Goal: Check status: Check status

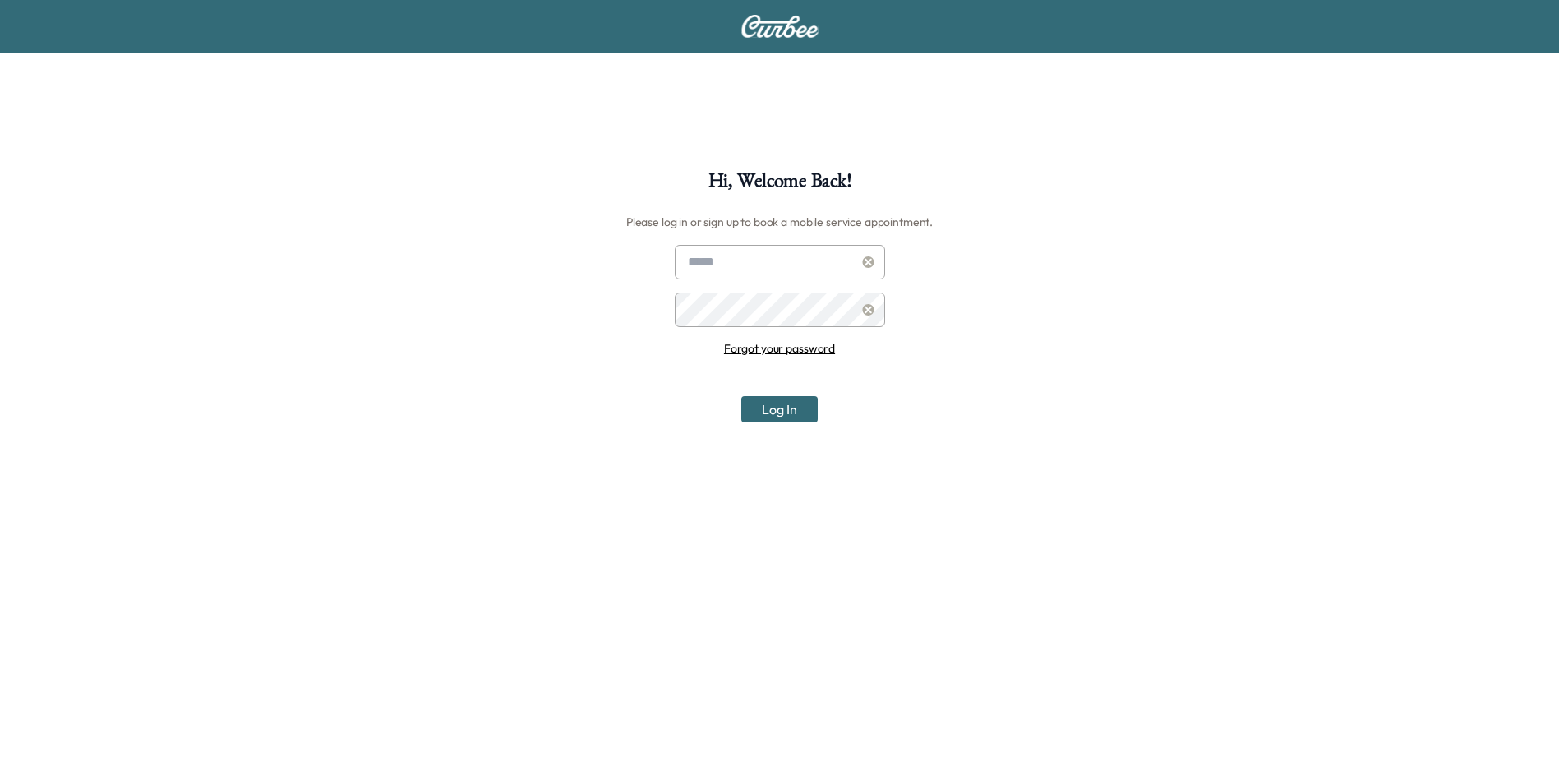
type input "**********"
click at [785, 411] on button "Log In" at bounding box center [780, 409] width 76 height 27
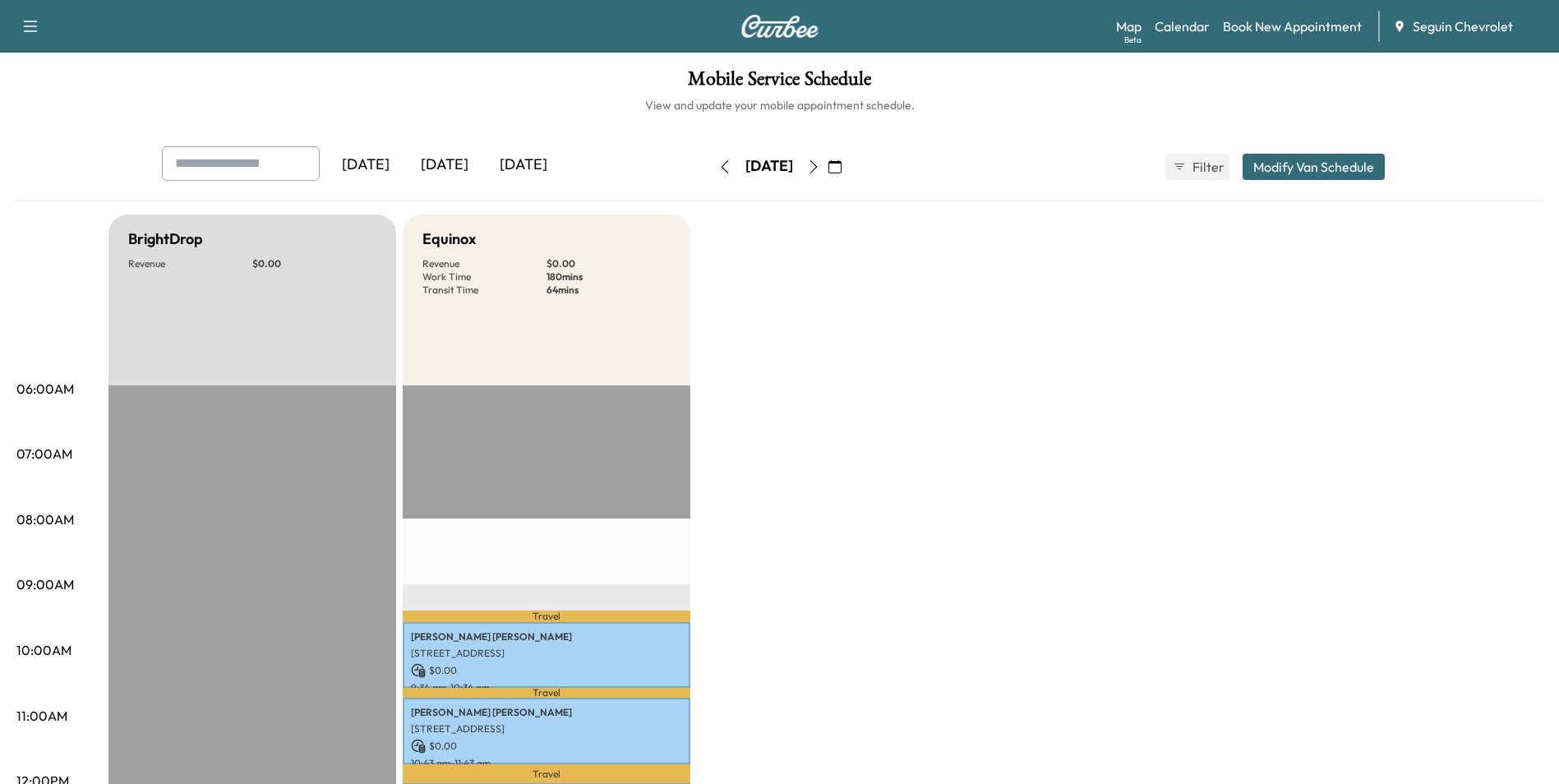
click at [821, 163] on icon "button" at bounding box center [814, 166] width 13 height 13
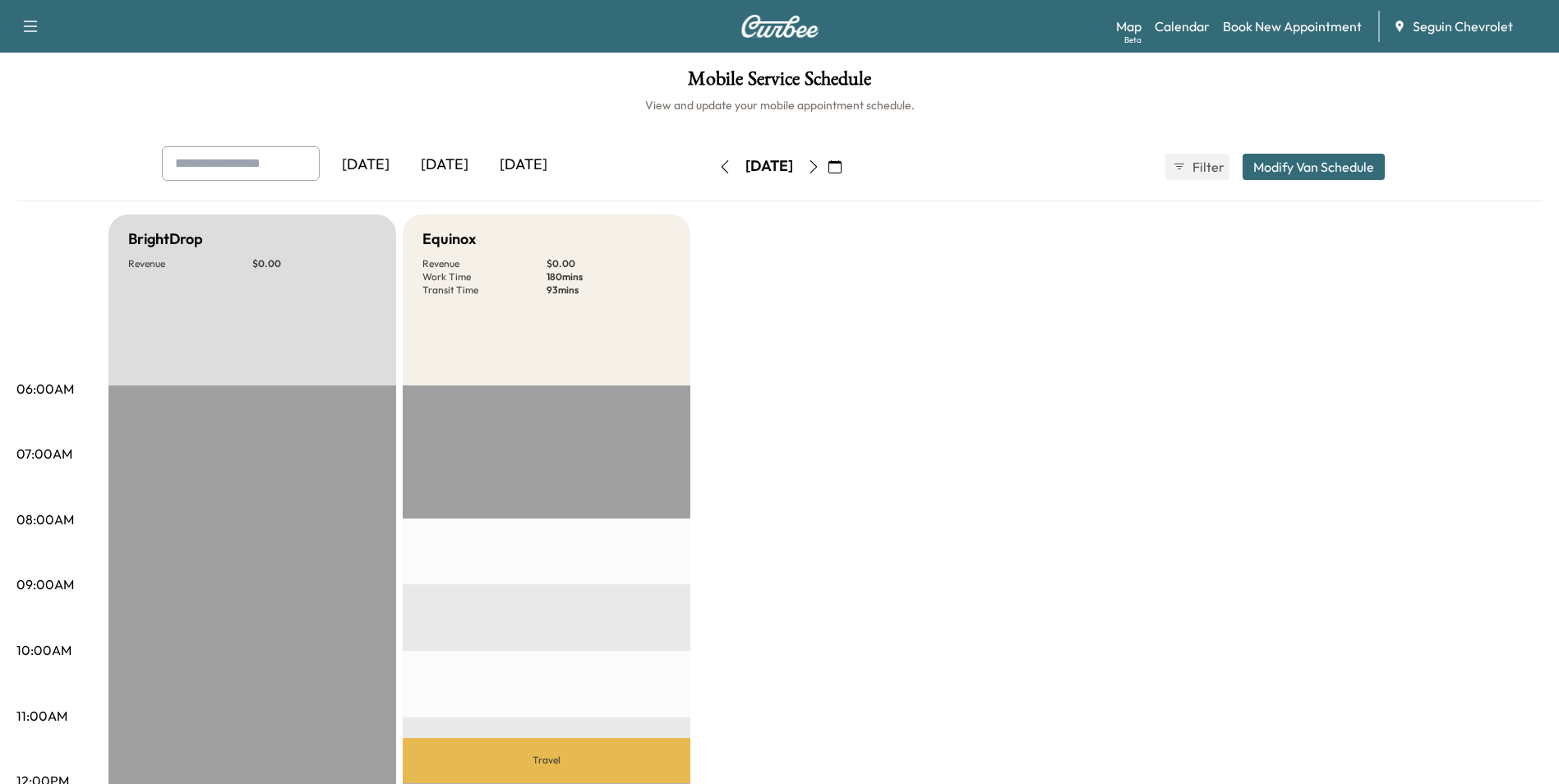
click at [821, 163] on icon "button" at bounding box center [814, 166] width 13 height 13
click at [821, 162] on icon "button" at bounding box center [814, 166] width 13 height 13
click at [821, 160] on icon "button" at bounding box center [814, 166] width 13 height 13
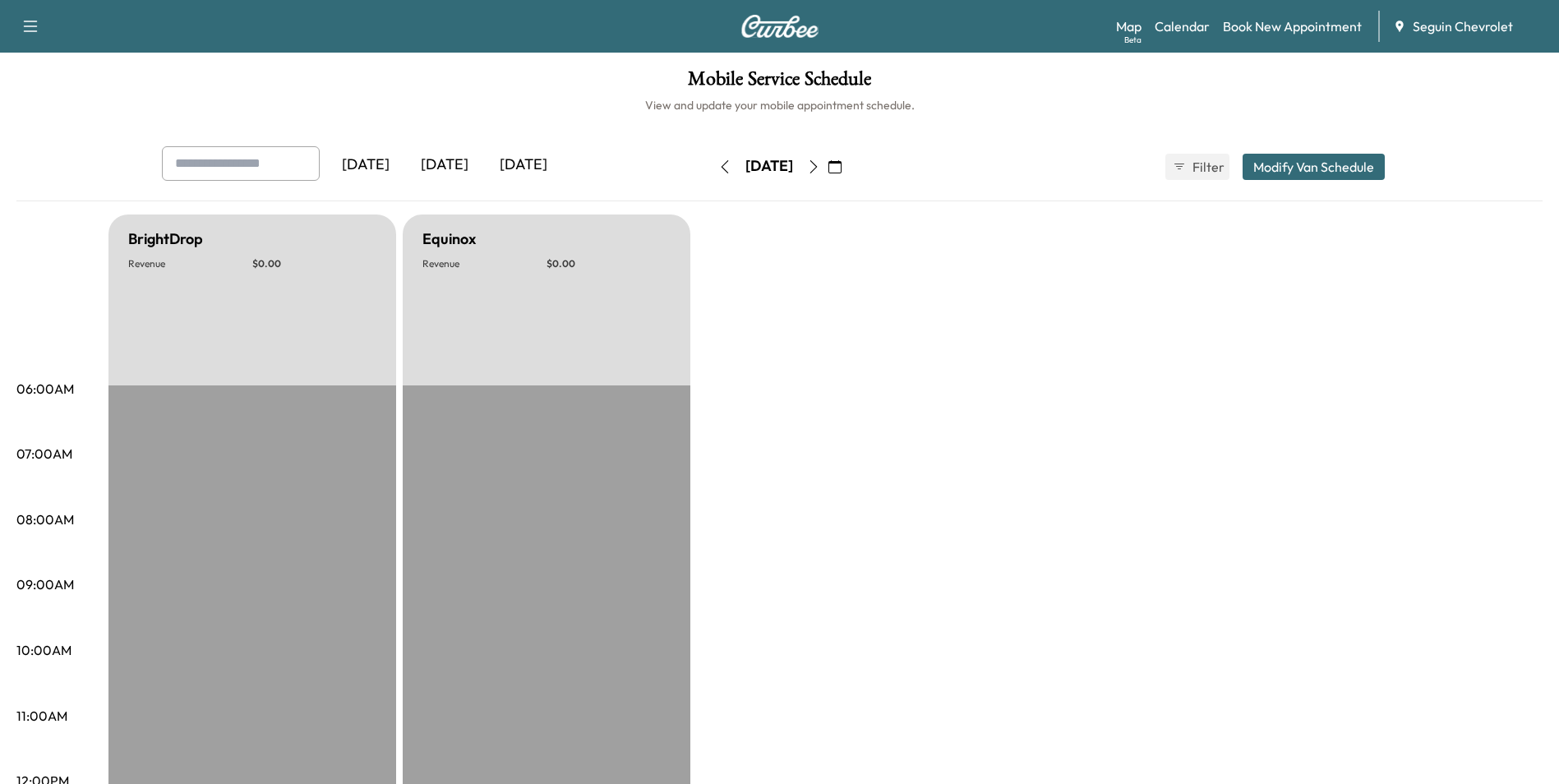
click at [821, 160] on icon "button" at bounding box center [814, 166] width 13 height 13
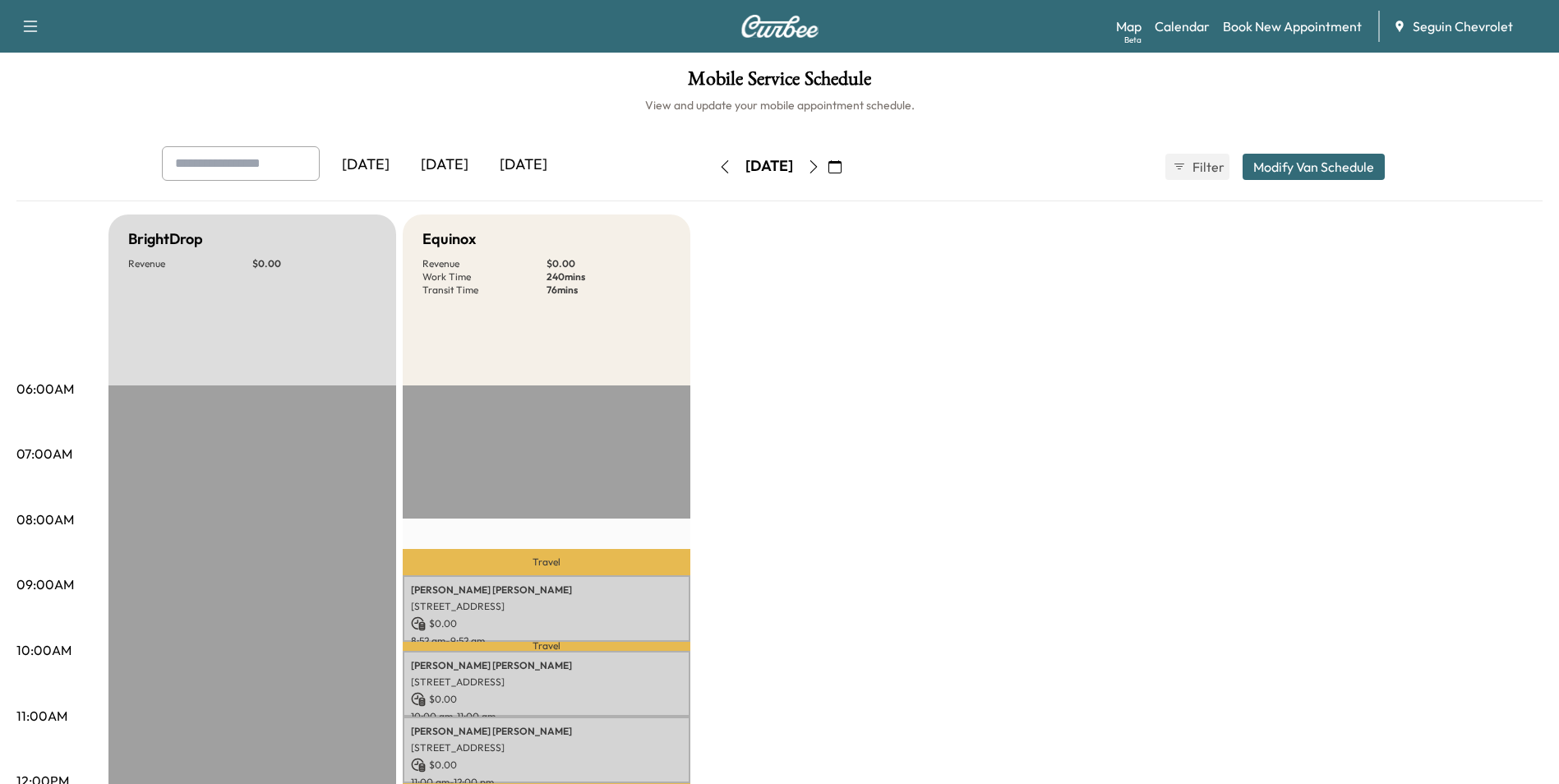
click at [821, 165] on icon "button" at bounding box center [814, 166] width 13 height 13
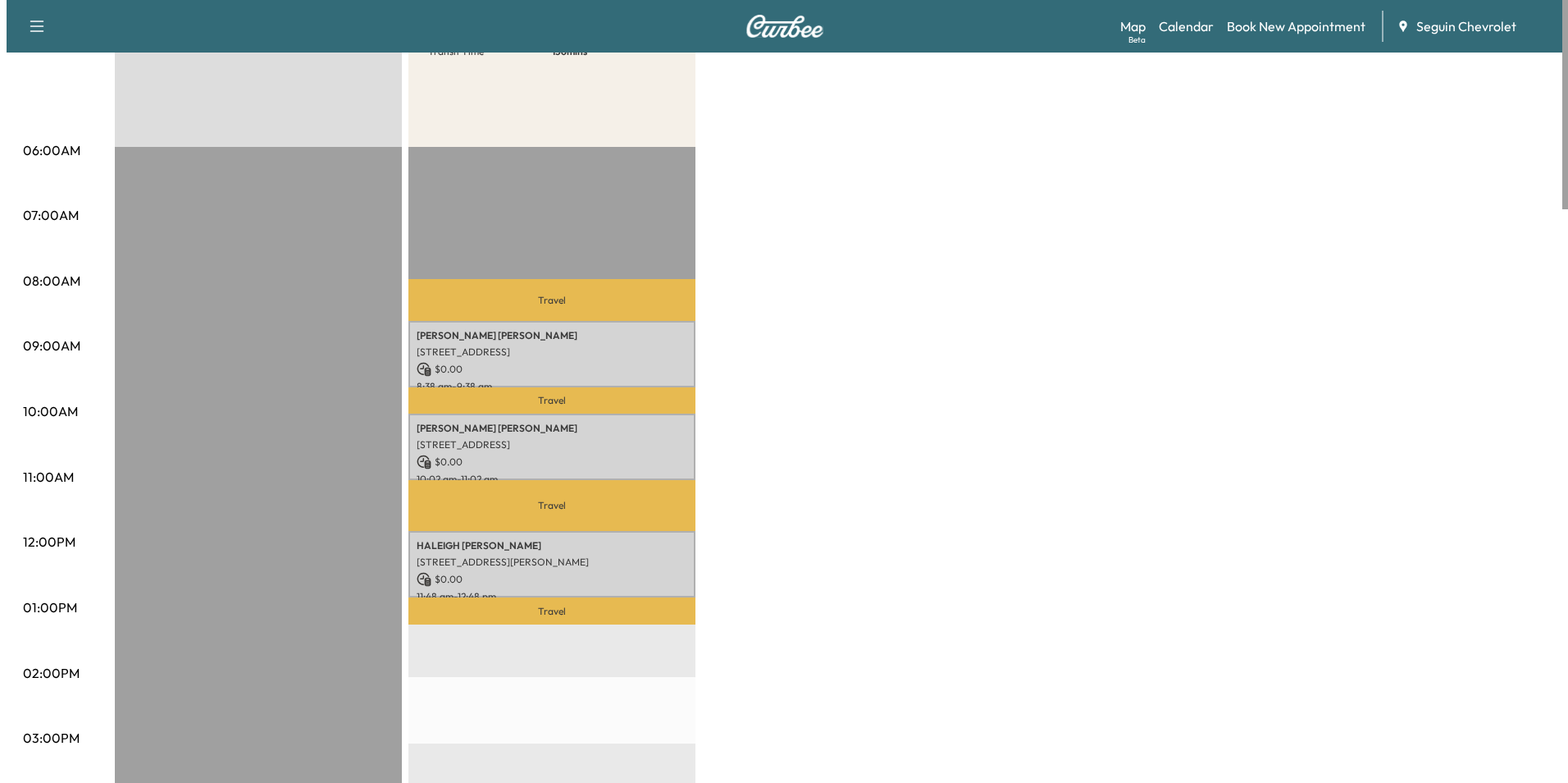
scroll to position [247, 0]
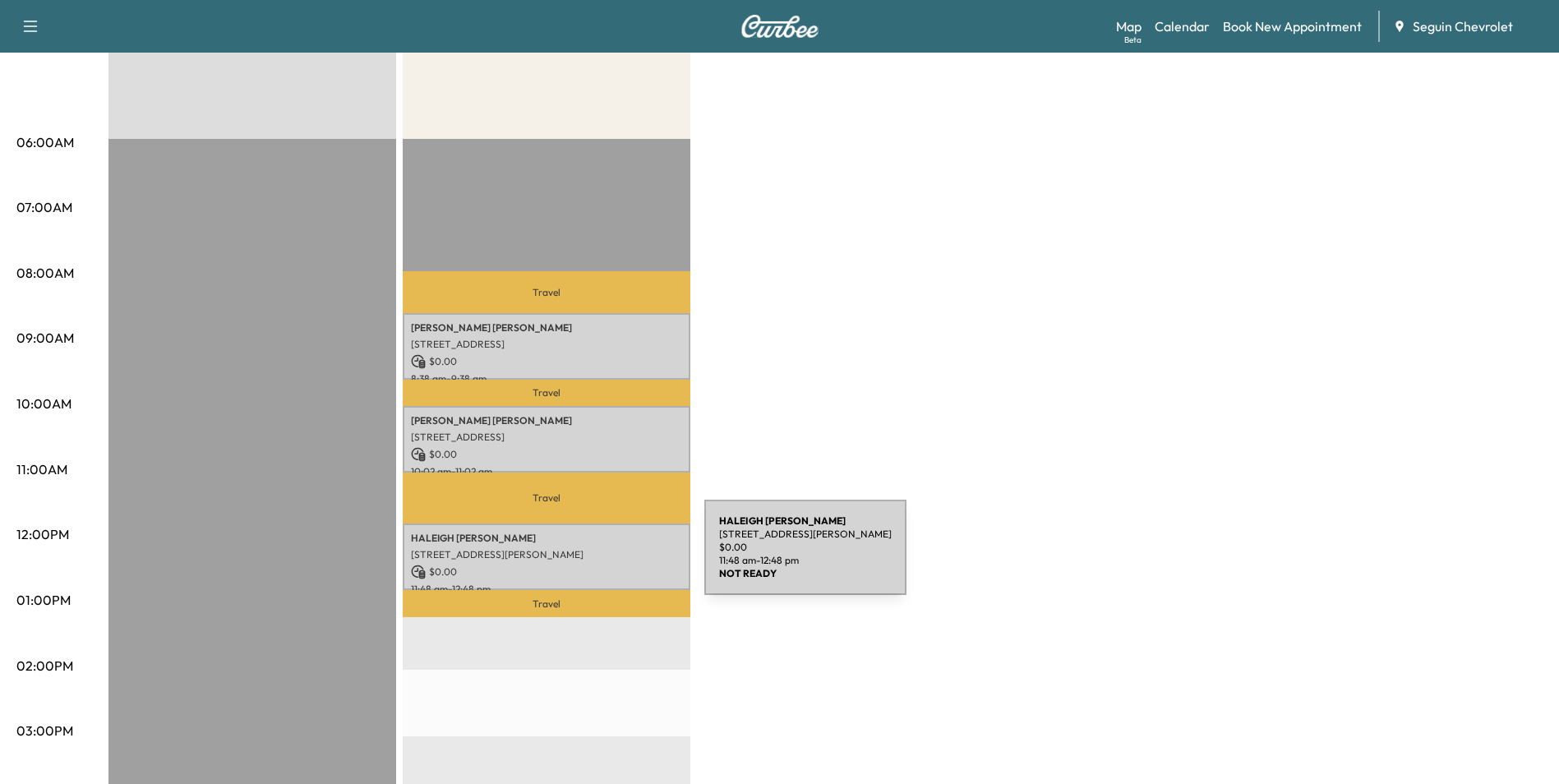
click at [581, 557] on div "[PERSON_NAME] [STREET_ADDRESS][PERSON_NAME] $ 0.00 11:48 am - 12:48 pm" at bounding box center [546, 556] width 288 height 67
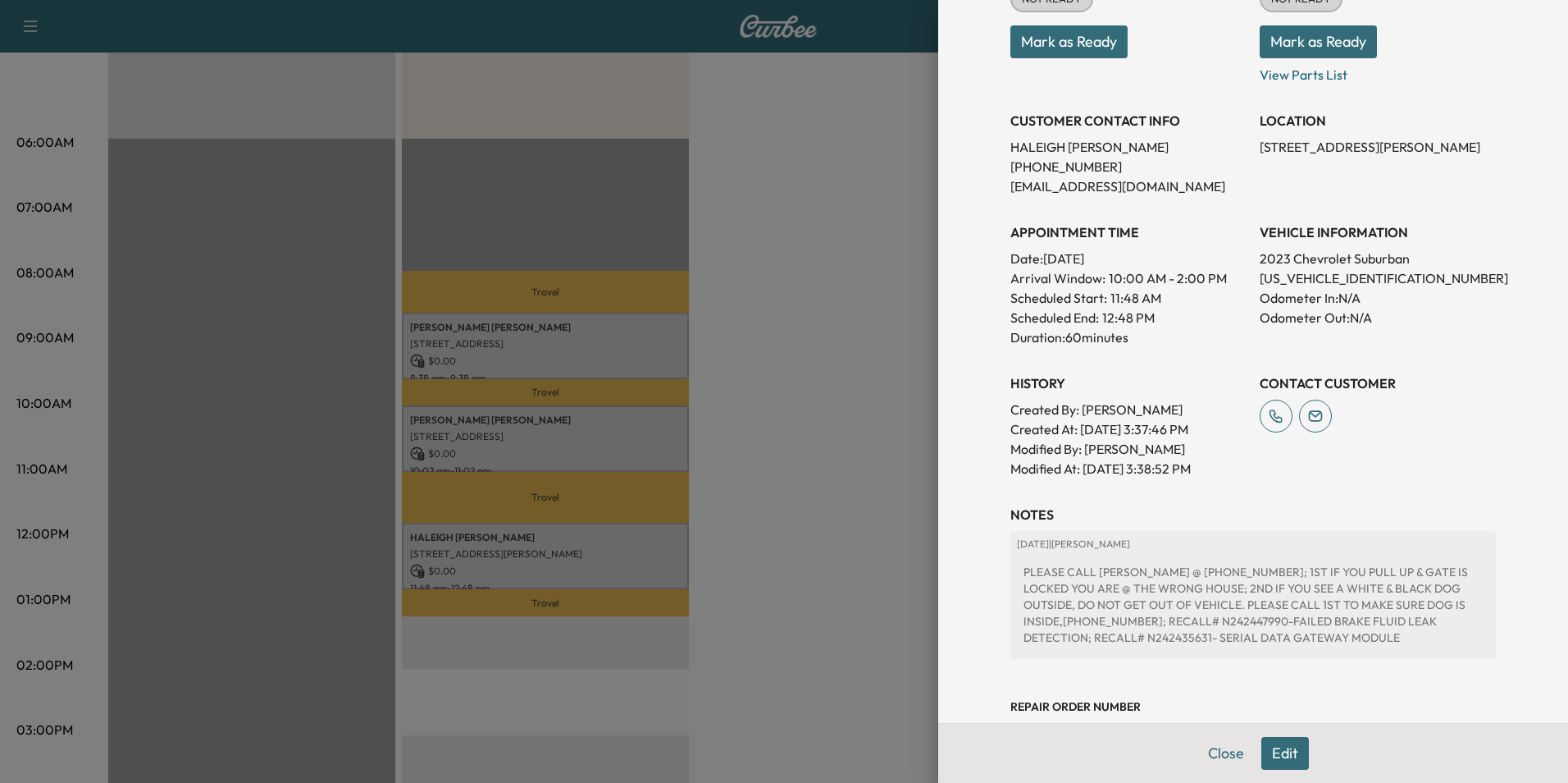
click at [749, 351] on div at bounding box center [784, 391] width 1568 height 783
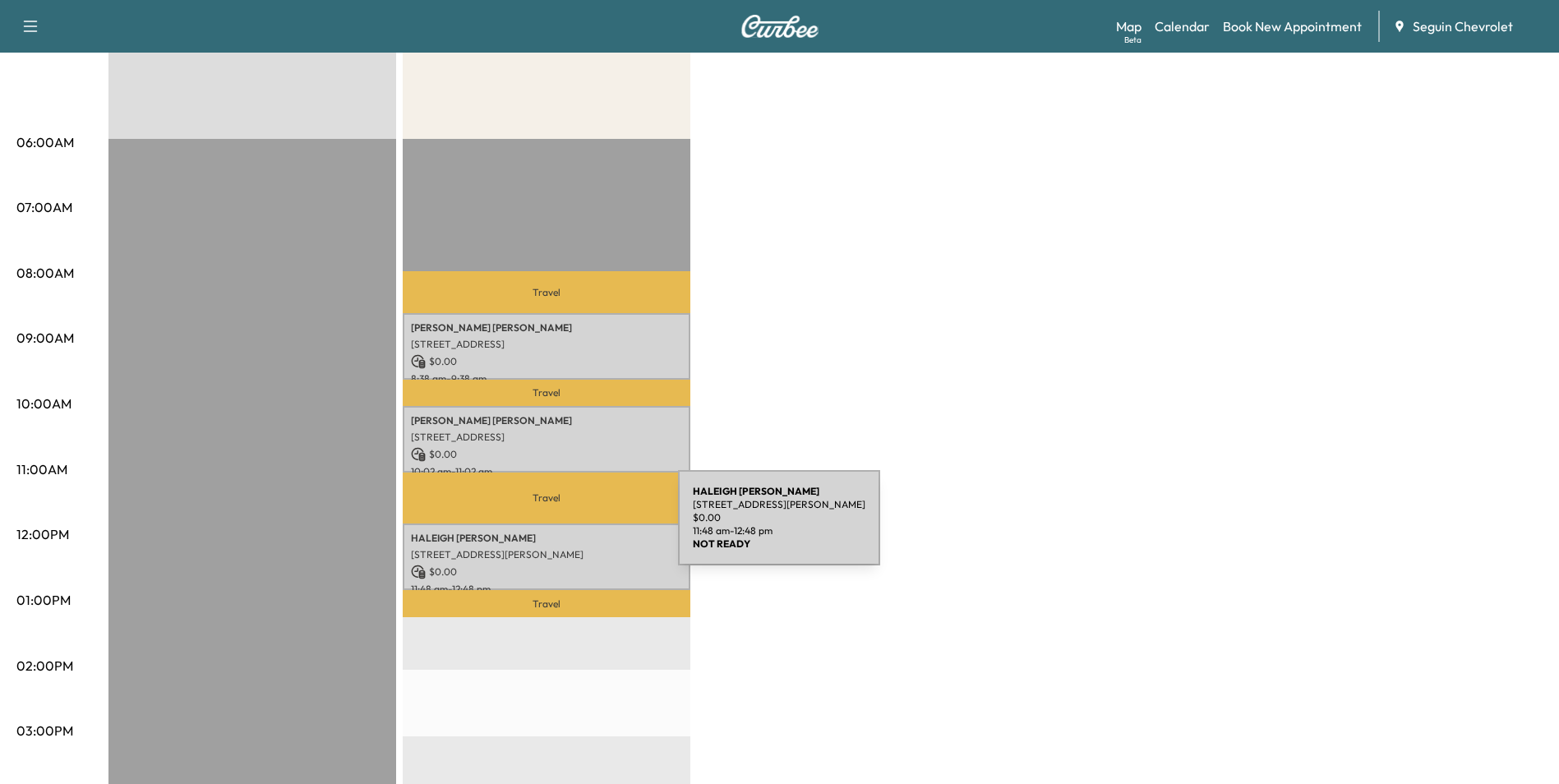
click at [555, 532] on p "[PERSON_NAME]" at bounding box center [546, 538] width 271 height 13
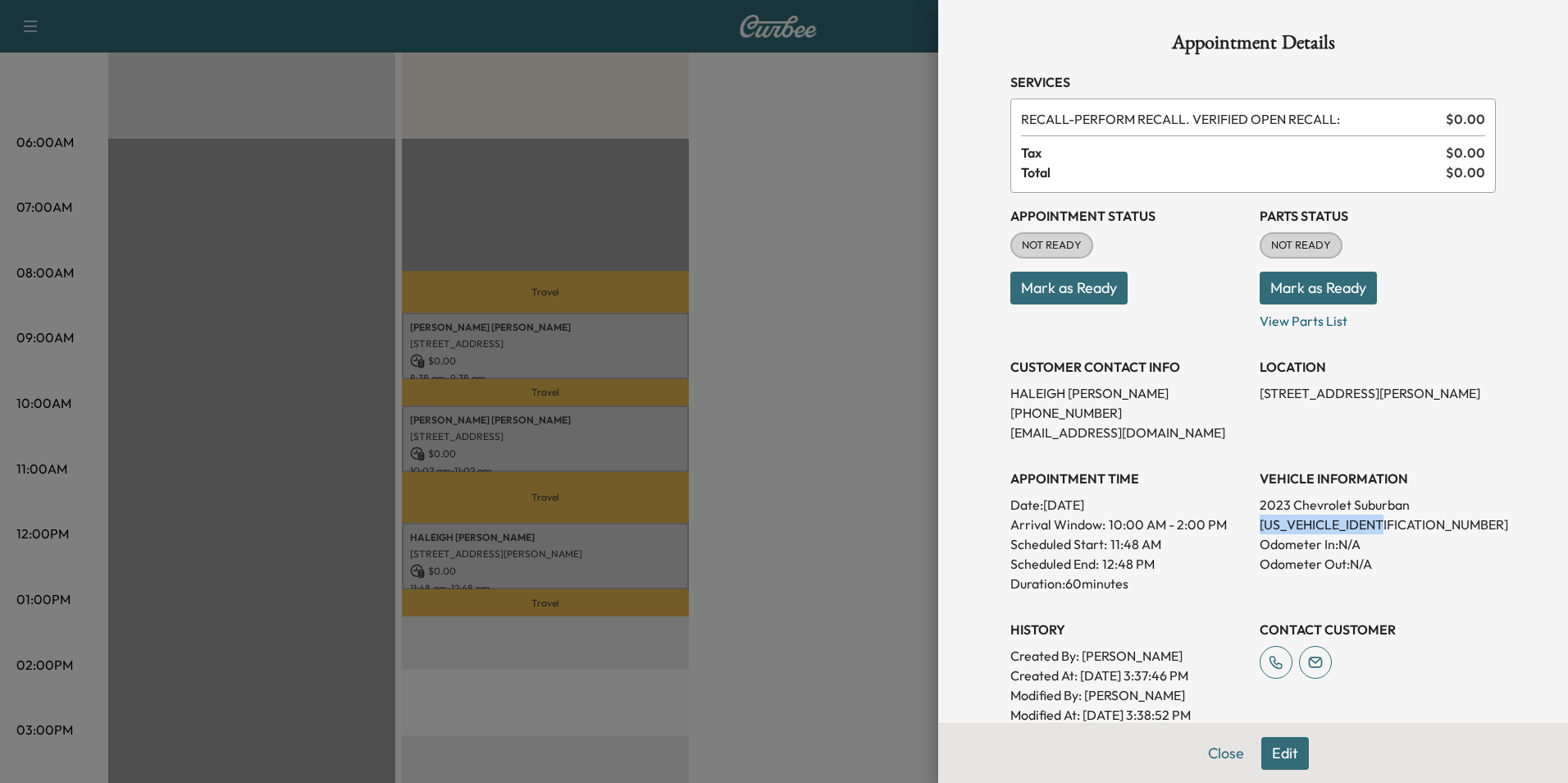
drag, startPoint x: 1247, startPoint y: 529, endPoint x: 1385, endPoint y: 529, distance: 138.0
click at [1385, 529] on div "Appointment Status NOT READY Mark as Ready Parts Status NOT READY Mark as Ready…" at bounding box center [1253, 458] width 486 height 532
drag, startPoint x: 1385, startPoint y: 529, endPoint x: 1346, endPoint y: 529, distance: 39.0
copy p "[US_VEHICLE_IDENTIFICATION_NUMBER]"
click at [453, 135] on div at bounding box center [784, 391] width 1568 height 783
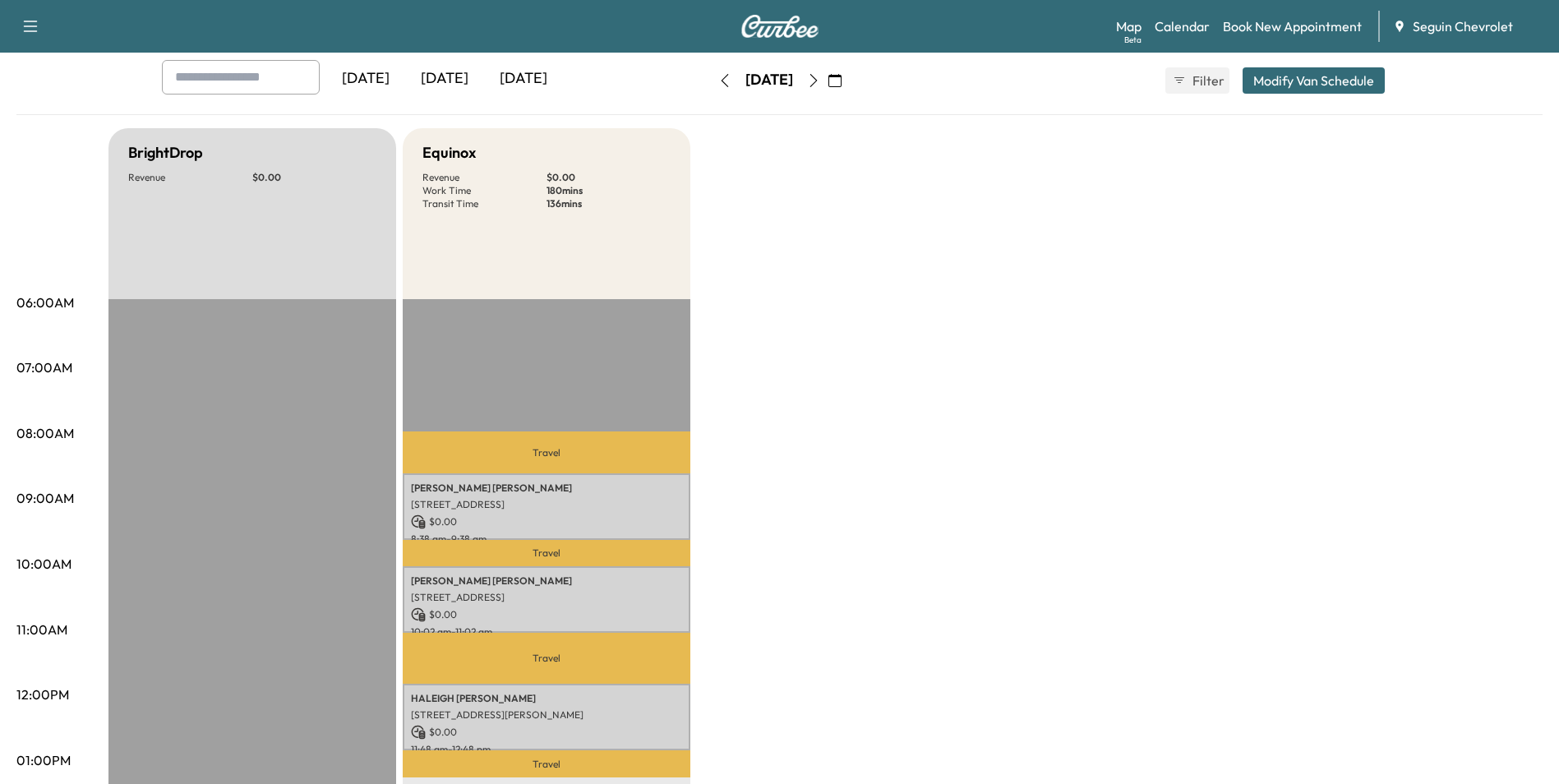
scroll to position [0, 0]
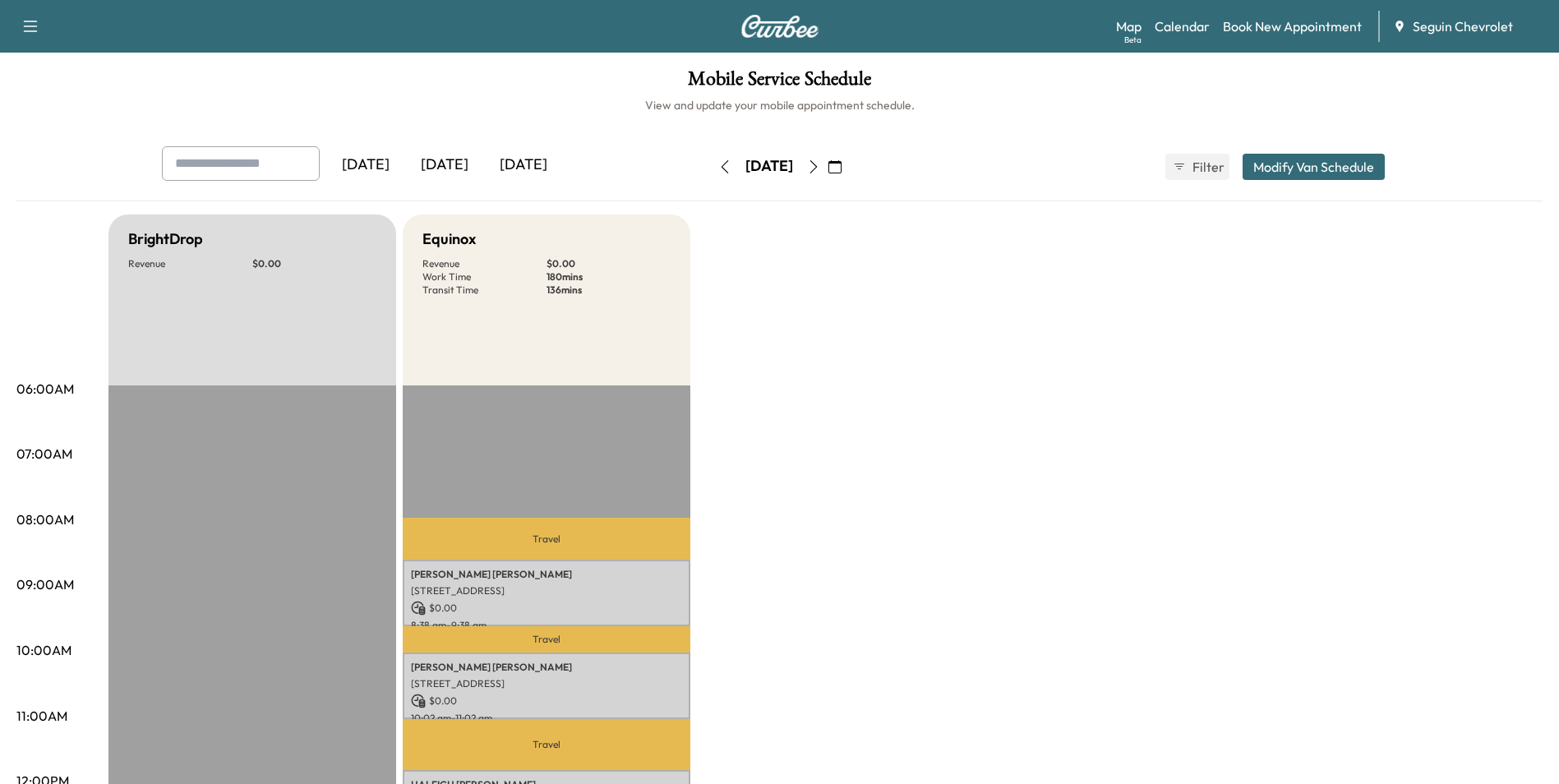
click at [821, 171] on icon "button" at bounding box center [814, 166] width 13 height 13
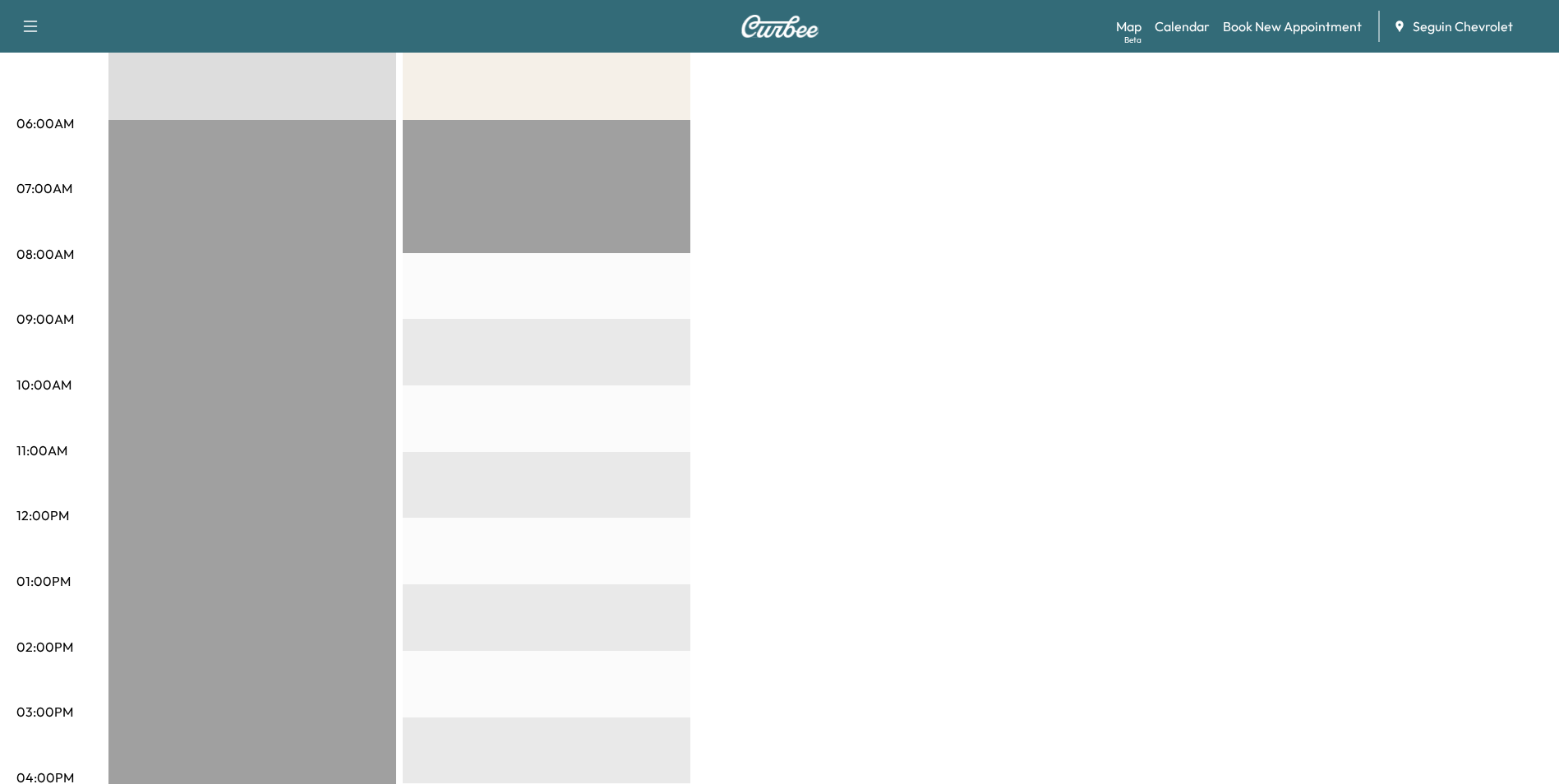
scroll to position [83, 0]
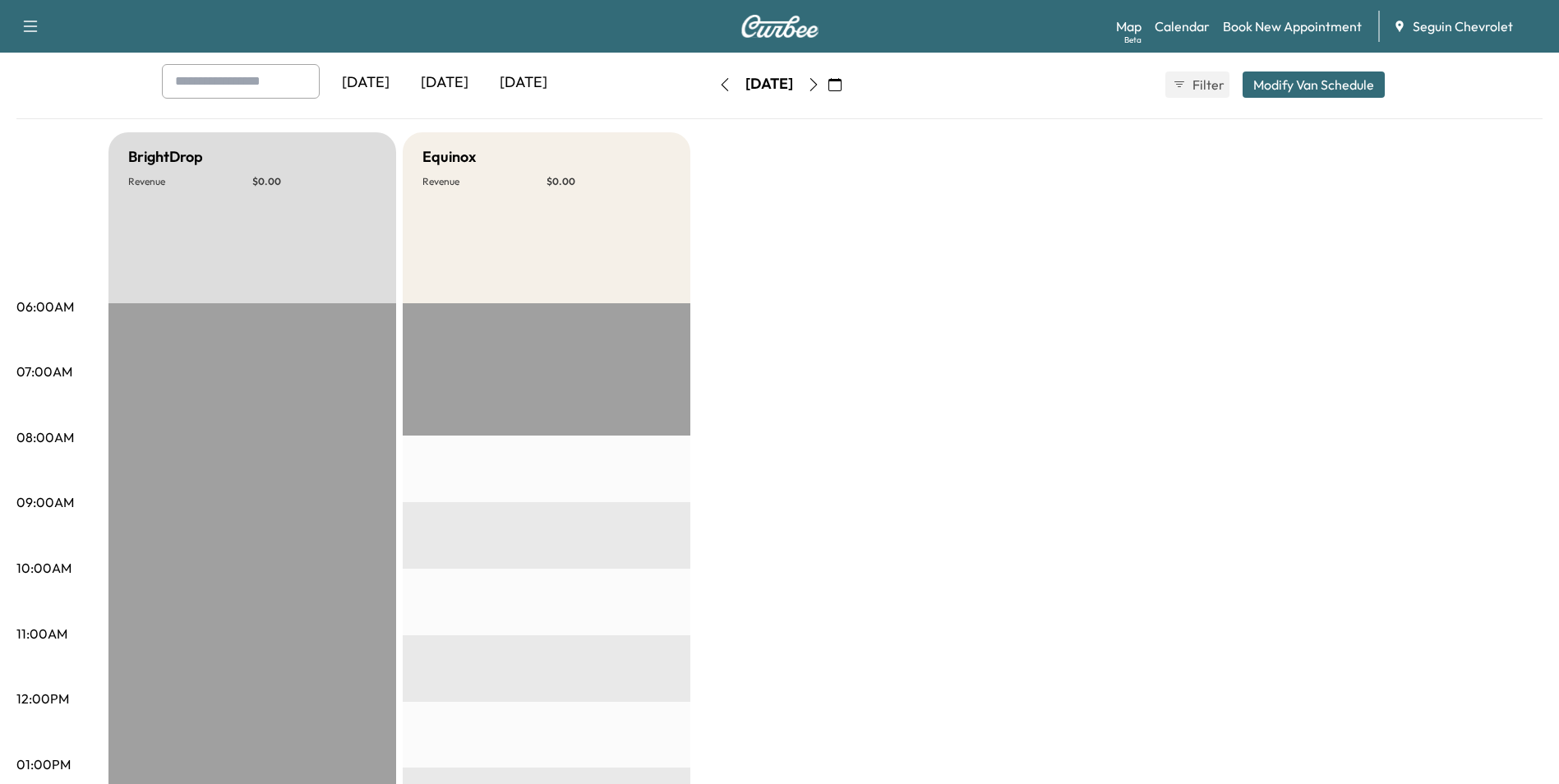
click at [828, 74] on div "[DATE]" at bounding box center [768, 85] width 116 height 27
click at [828, 80] on button "button" at bounding box center [813, 85] width 28 height 27
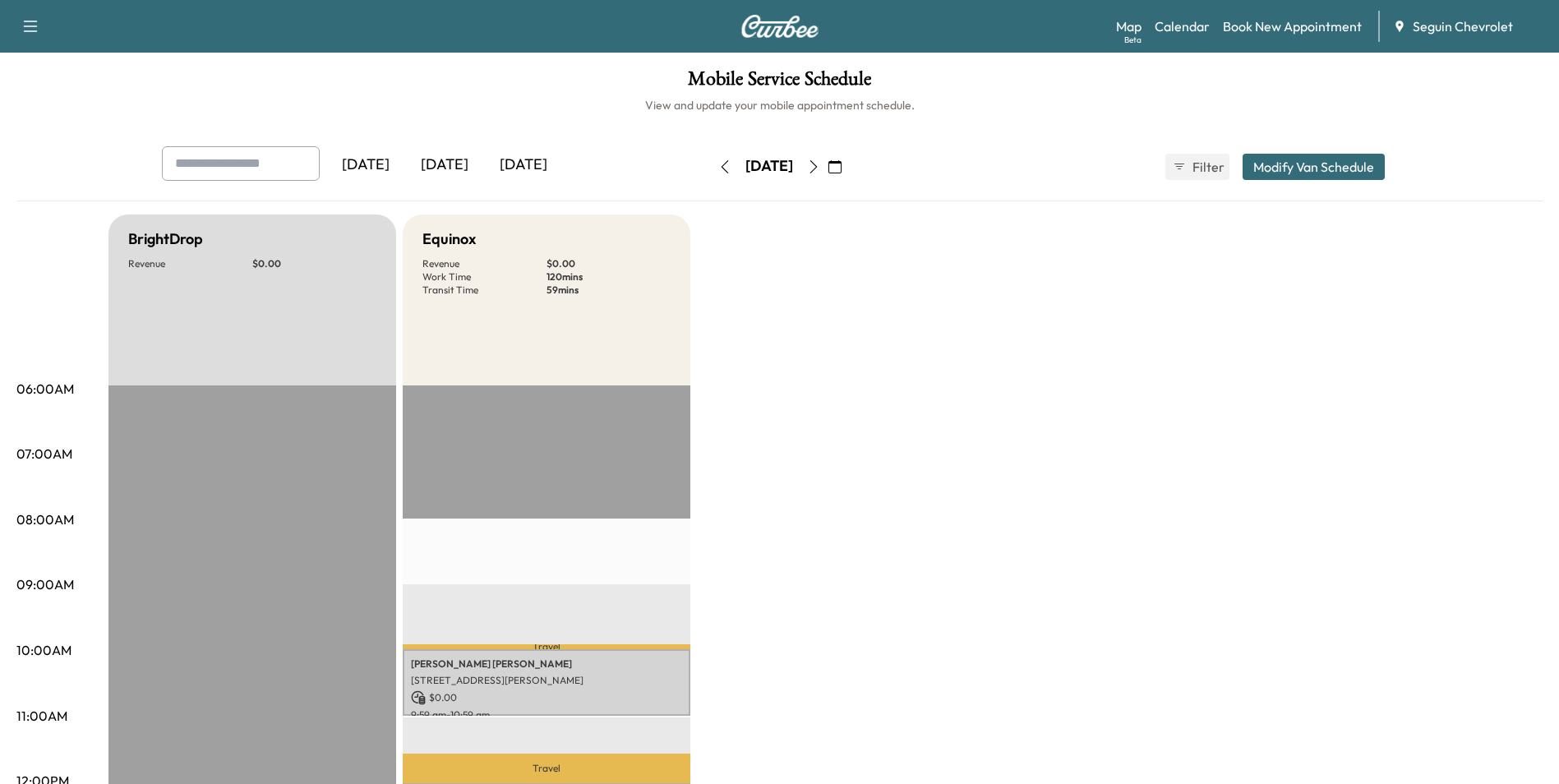
click at [849, 170] on button "button" at bounding box center [834, 167] width 28 height 27
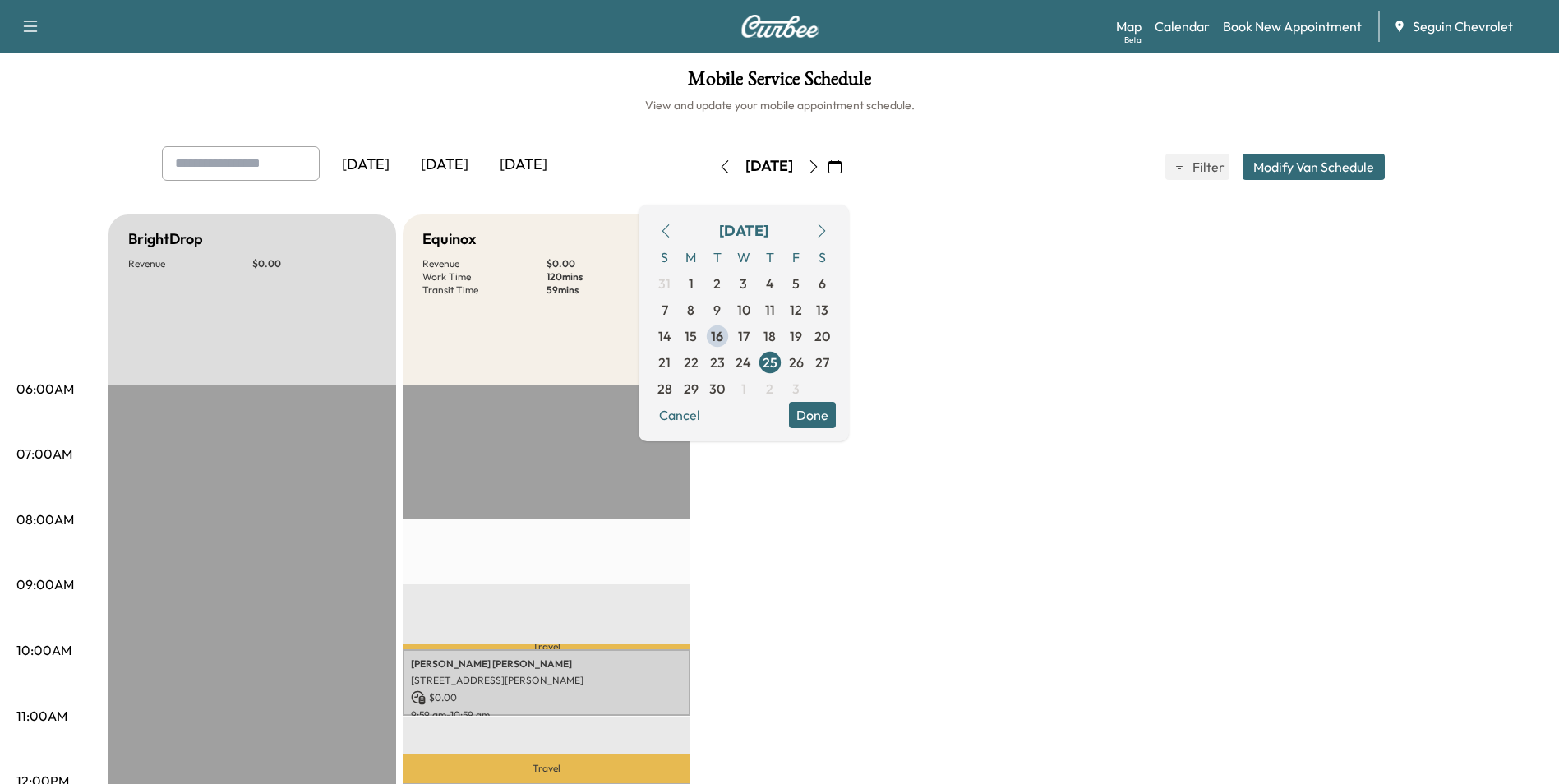
click at [821, 169] on icon "button" at bounding box center [814, 166] width 13 height 13
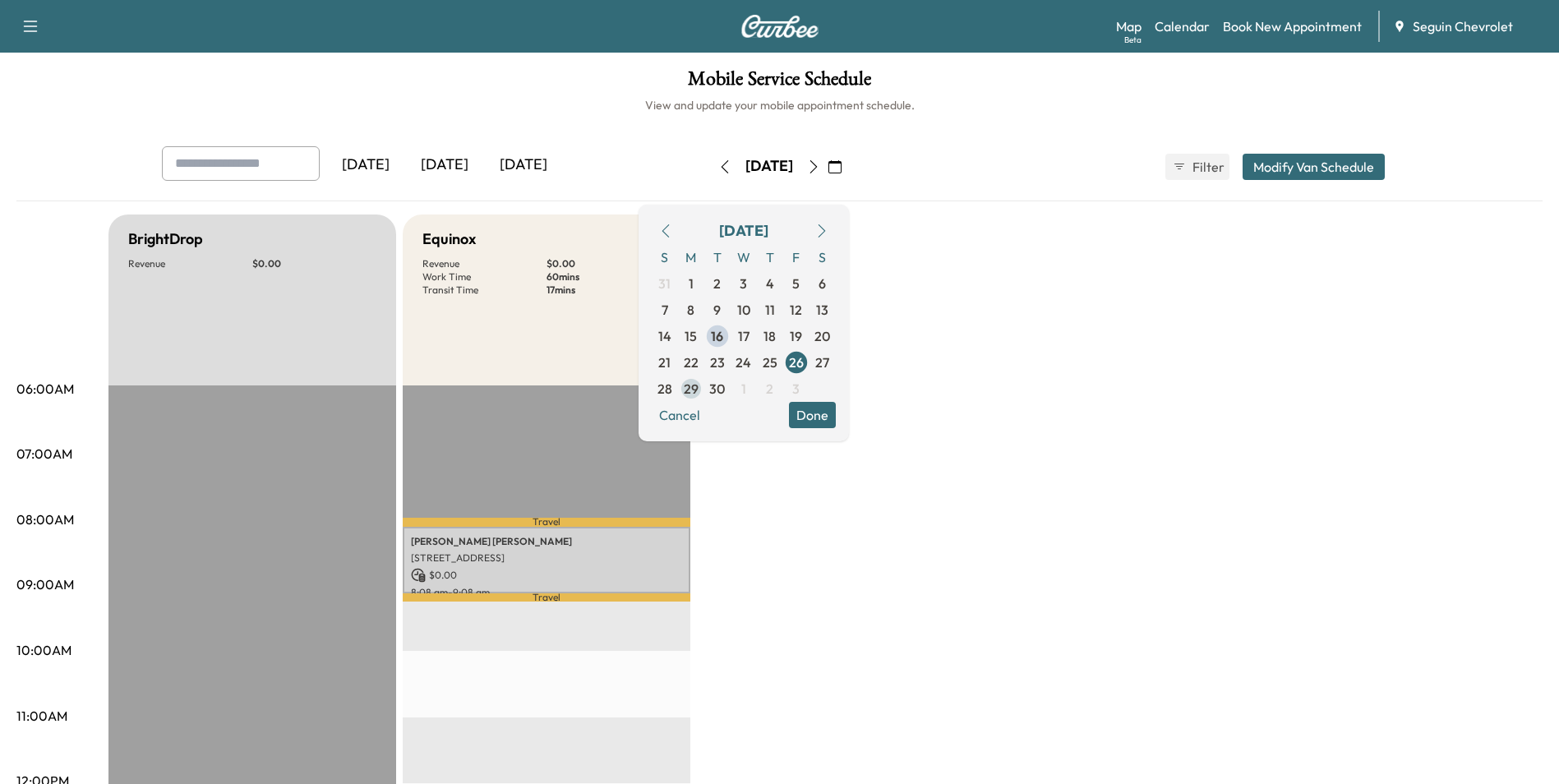
click at [699, 383] on span "29" at bounding box center [691, 389] width 15 height 20
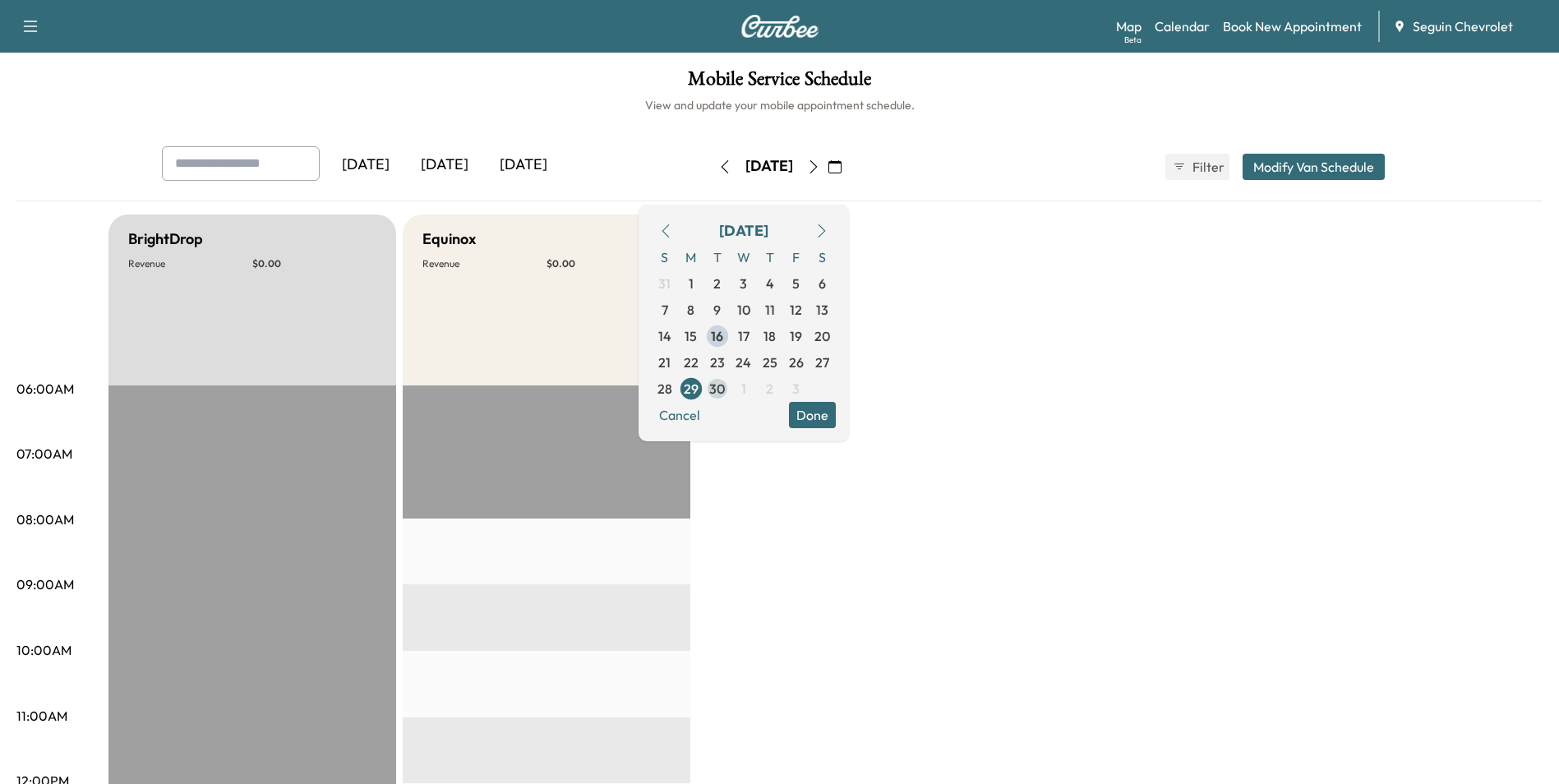
click at [731, 392] on span "30" at bounding box center [718, 389] width 27 height 27
click at [821, 169] on icon "button" at bounding box center [814, 166] width 13 height 13
click at [783, 287] on span "2" at bounding box center [770, 283] width 27 height 27
click at [799, 281] on span "3" at bounding box center [796, 283] width 7 height 20
click at [776, 330] on span "16" at bounding box center [770, 336] width 12 height 20
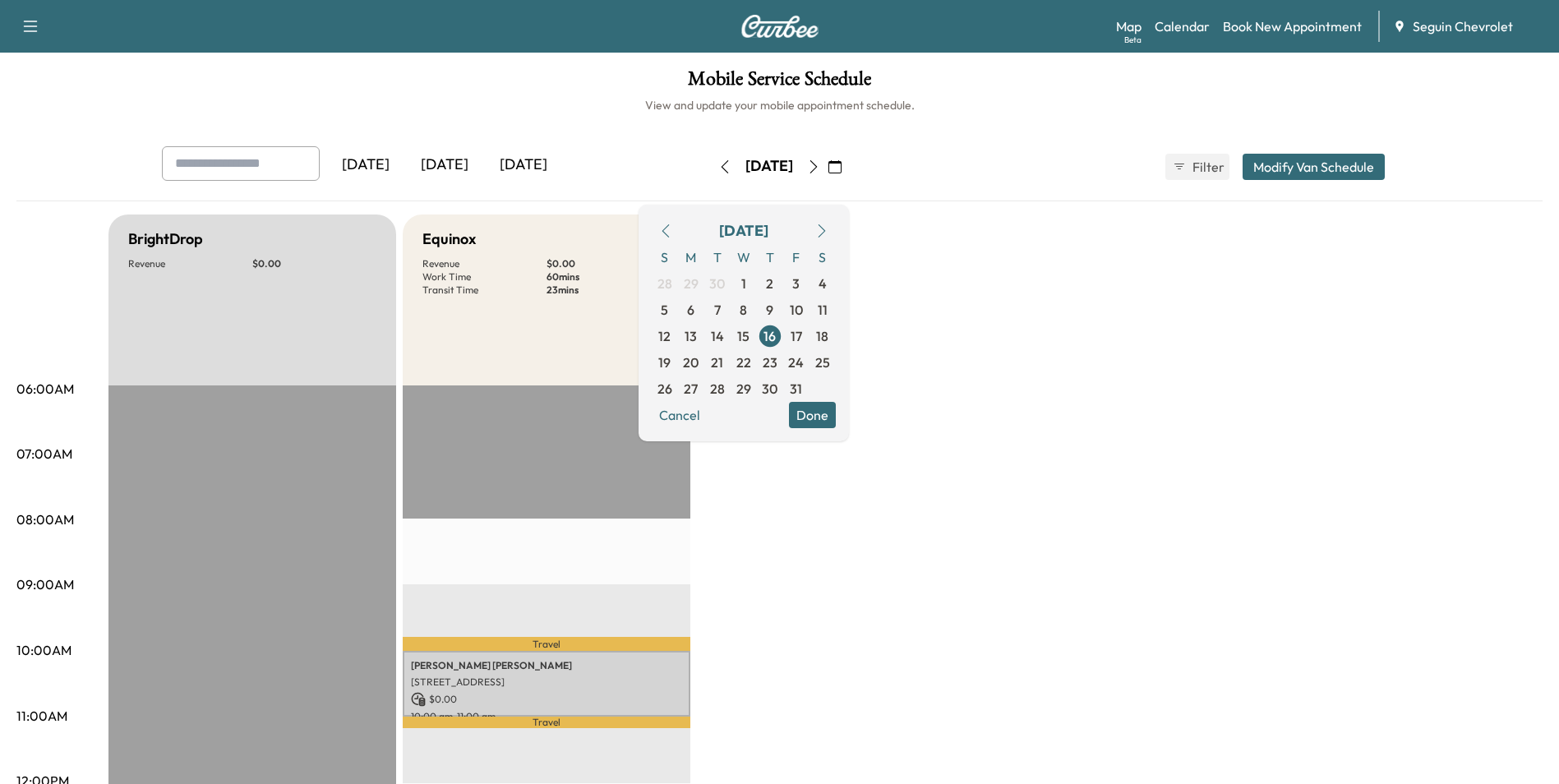
click at [719, 164] on icon "button" at bounding box center [725, 166] width 13 height 13
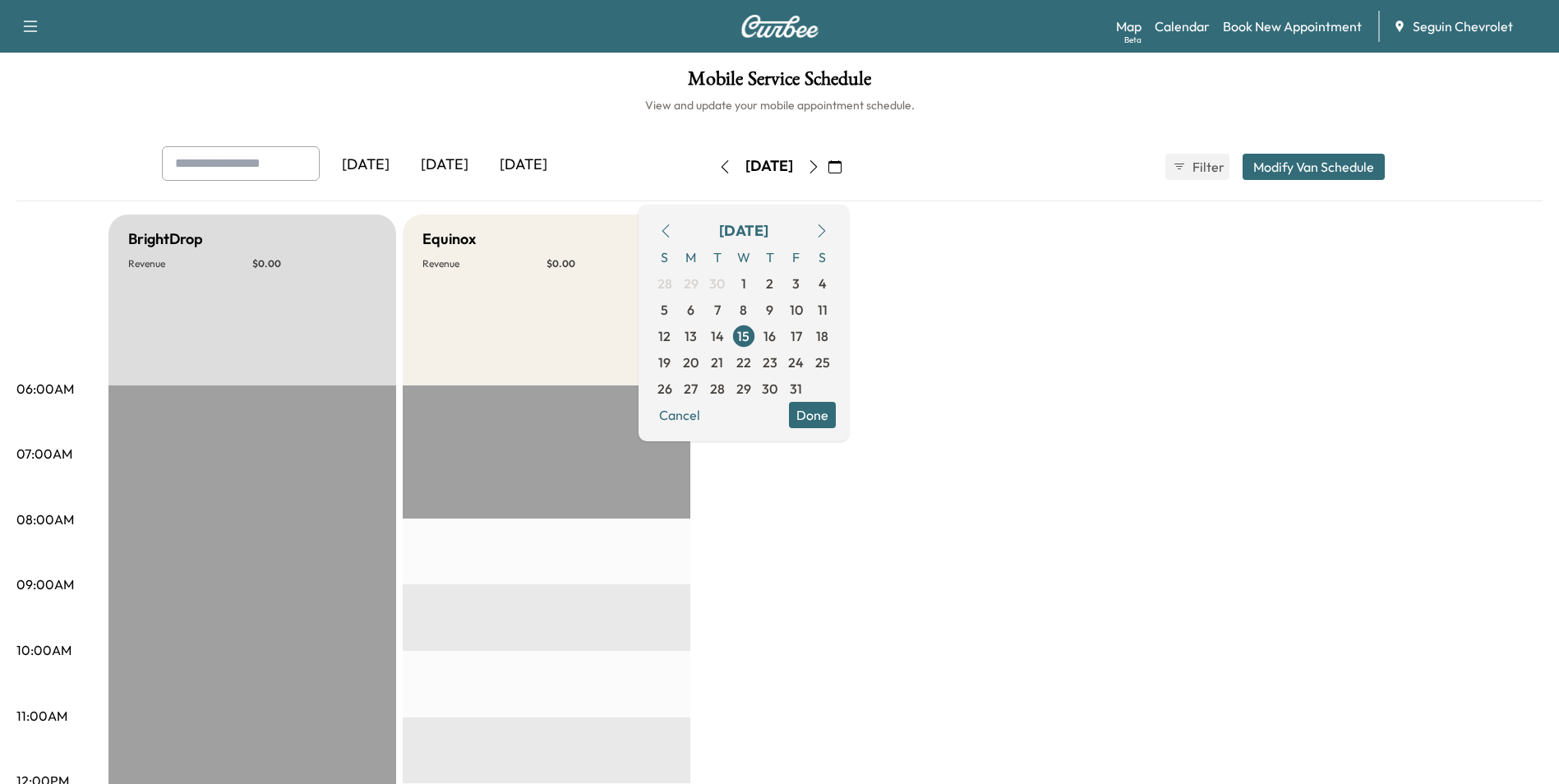
click at [601, 114] on div "Mobile Service Schedule View and update your mobile appointment schedule. [DATE…" at bounding box center [779, 757] width 1559 height 1411
